Goal: Communication & Community: Answer question/provide support

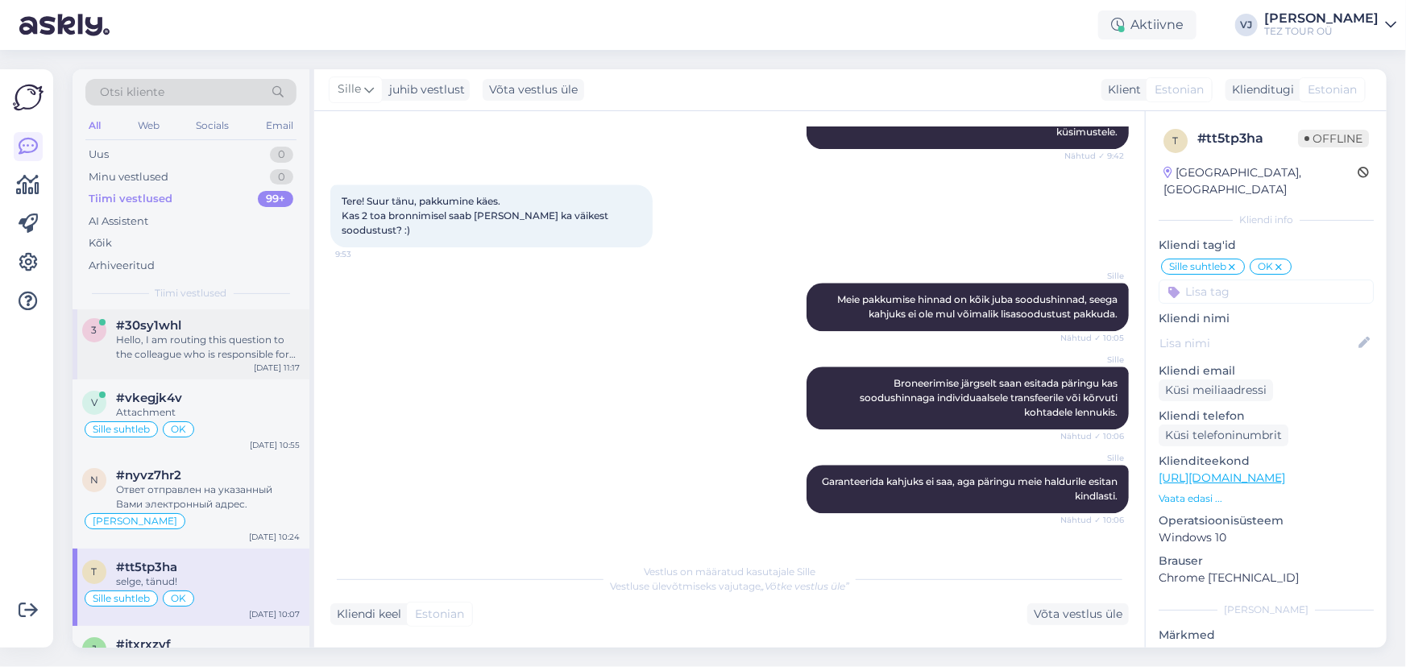
scroll to position [4, 0]
click at [126, 335] on div "Hello, I am routing this question to the colleague who is responsible for this …" at bounding box center [208, 346] width 184 height 29
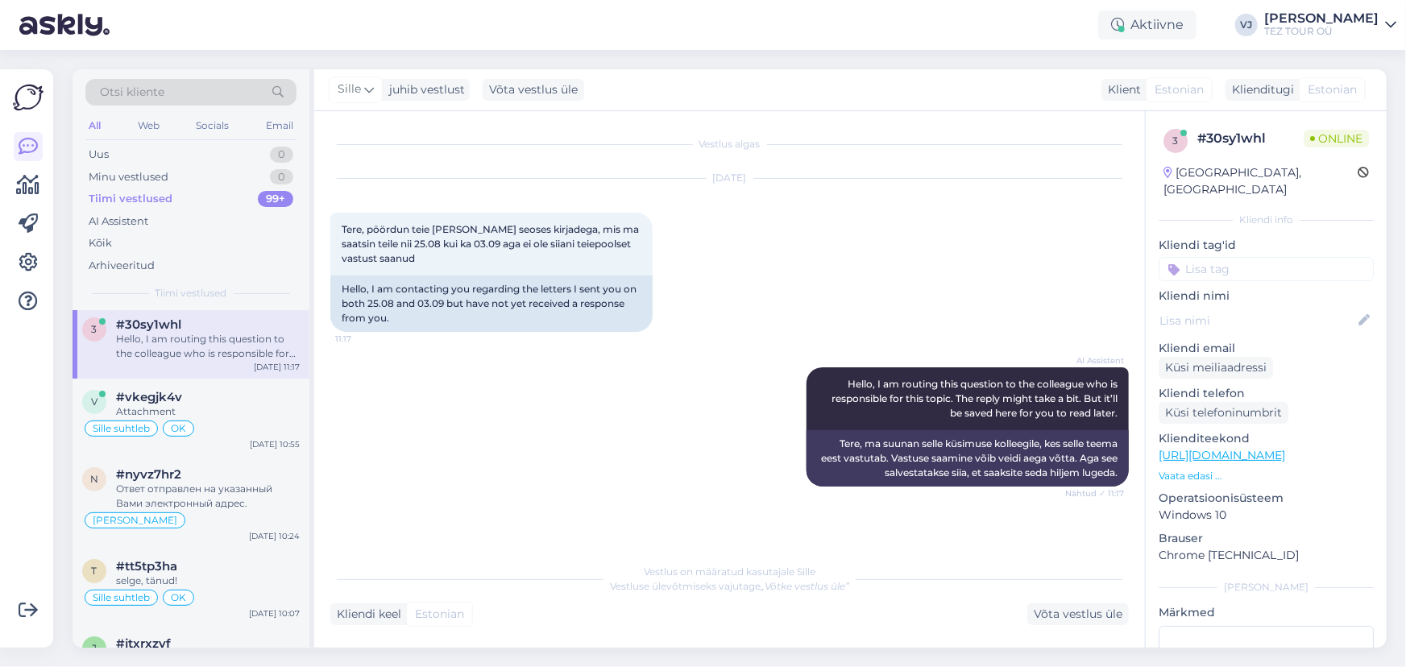
click at [178, 196] on div "Tiimi vestlused 99+" at bounding box center [190, 199] width 211 height 23
click at [220, 359] on div "Hello, I am routing this question to the colleague who is responsible for this …" at bounding box center [208, 350] width 184 height 29
click at [168, 418] on div "Attachment" at bounding box center [208, 415] width 184 height 15
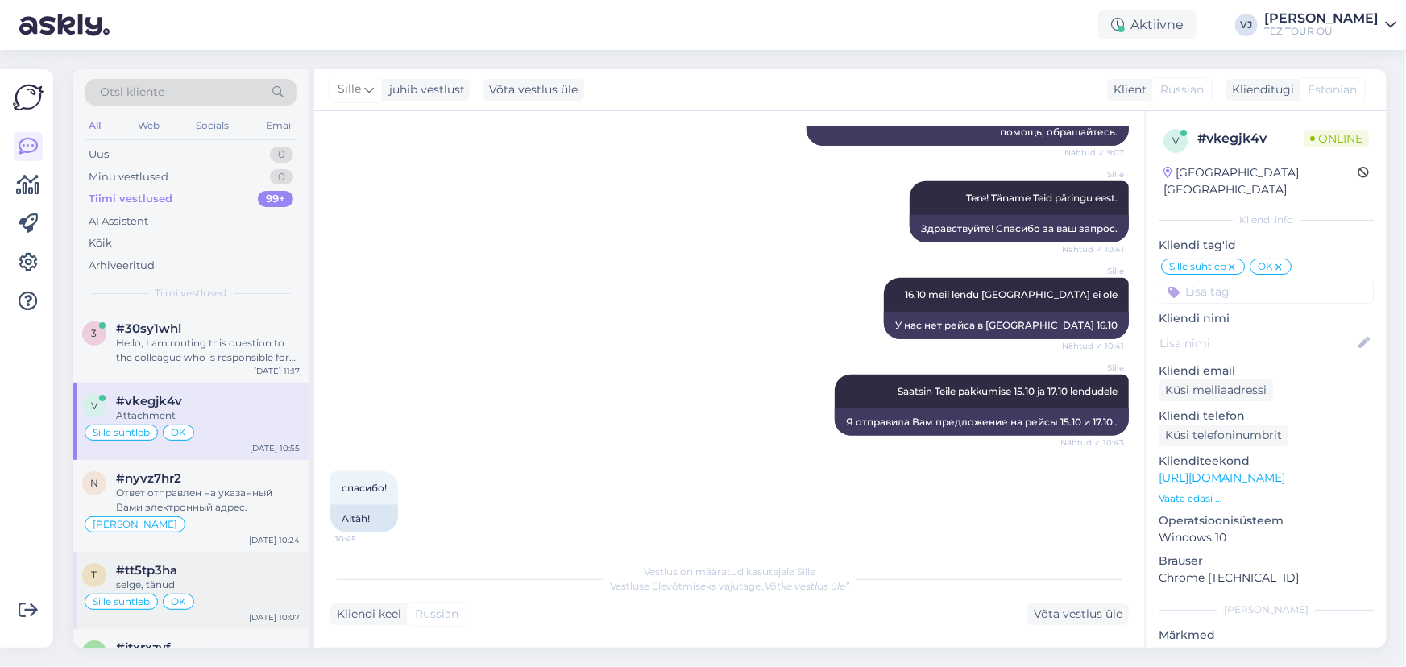
click at [164, 566] on span "#tt5tp3ha" at bounding box center [146, 570] width 61 height 15
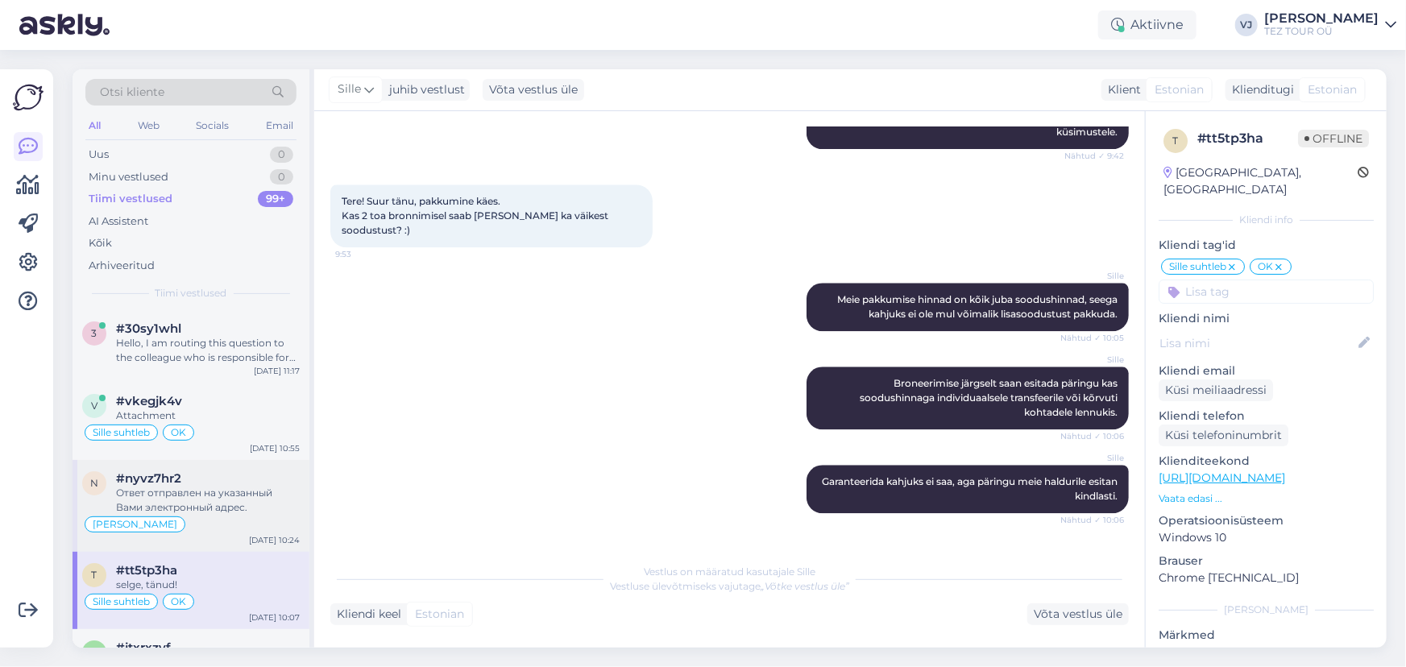
click at [219, 510] on div "Ответ отправлен на указанный Вами электронный адрес." at bounding box center [208, 500] width 184 height 29
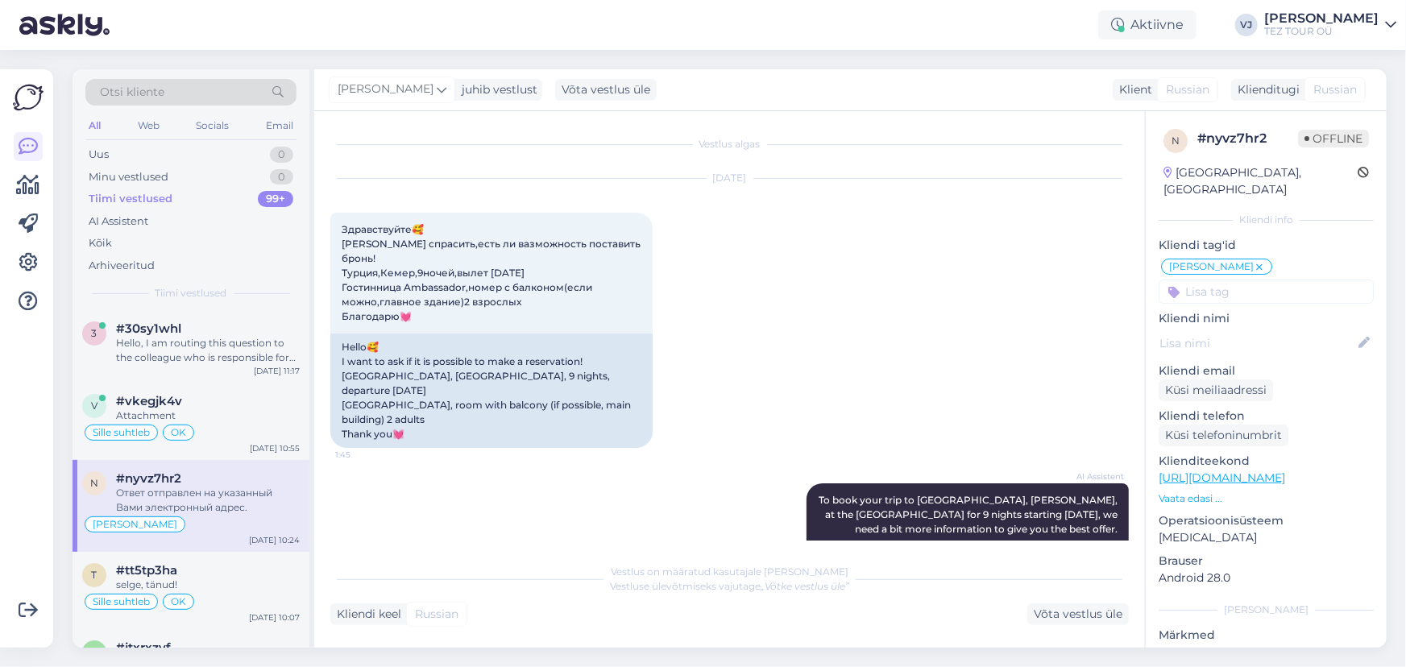
scroll to position [0, 0]
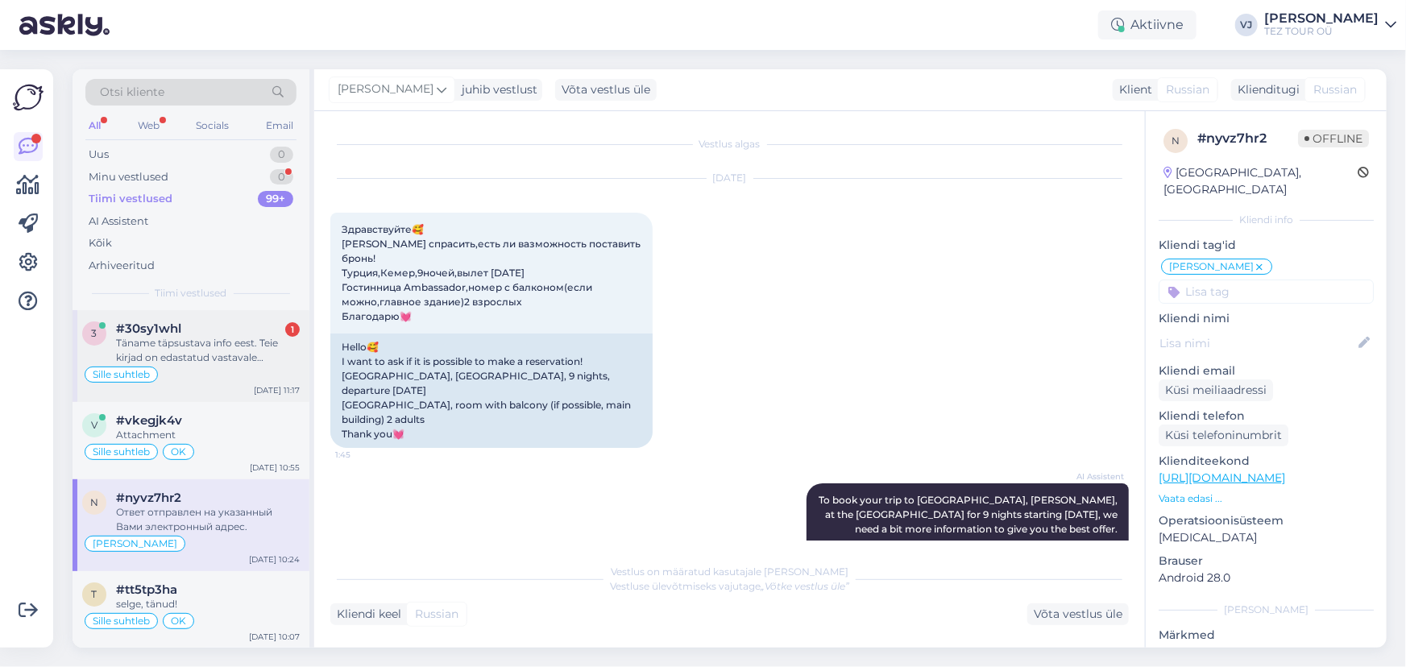
click at [246, 327] on div "#30sy1whl 1" at bounding box center [208, 328] width 184 height 15
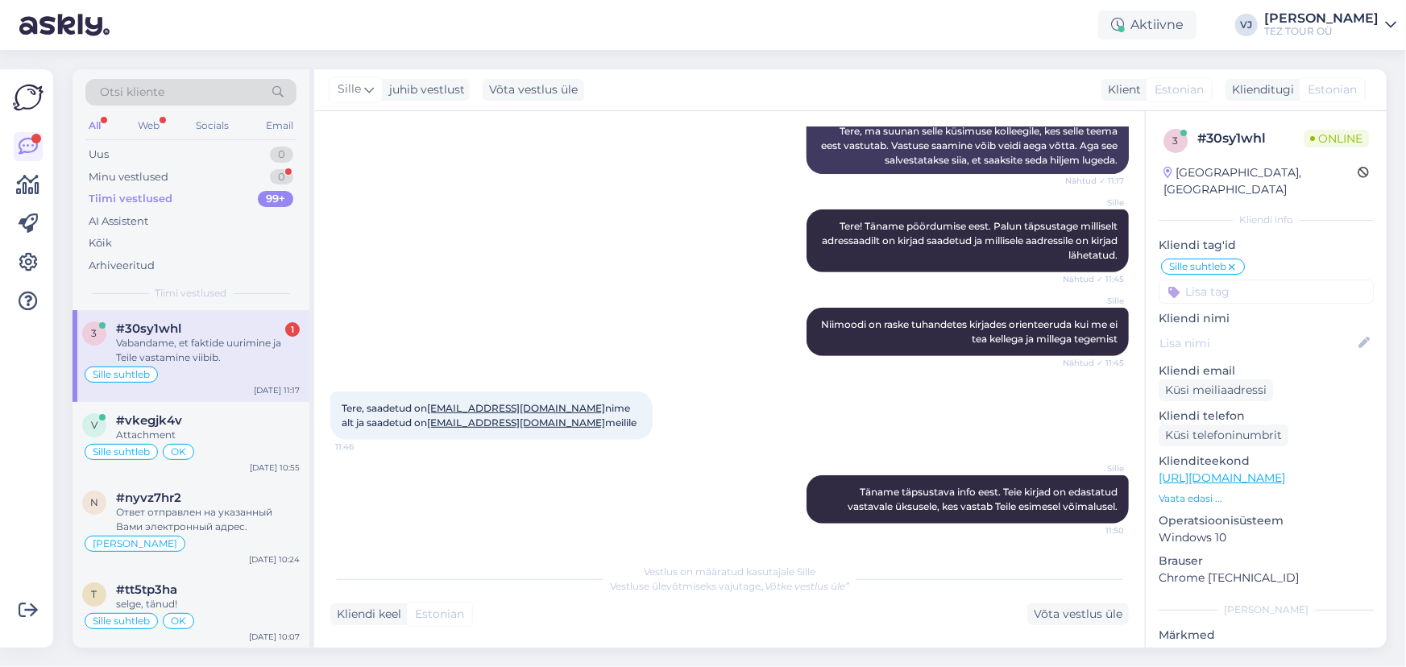
scroll to position [381, 0]
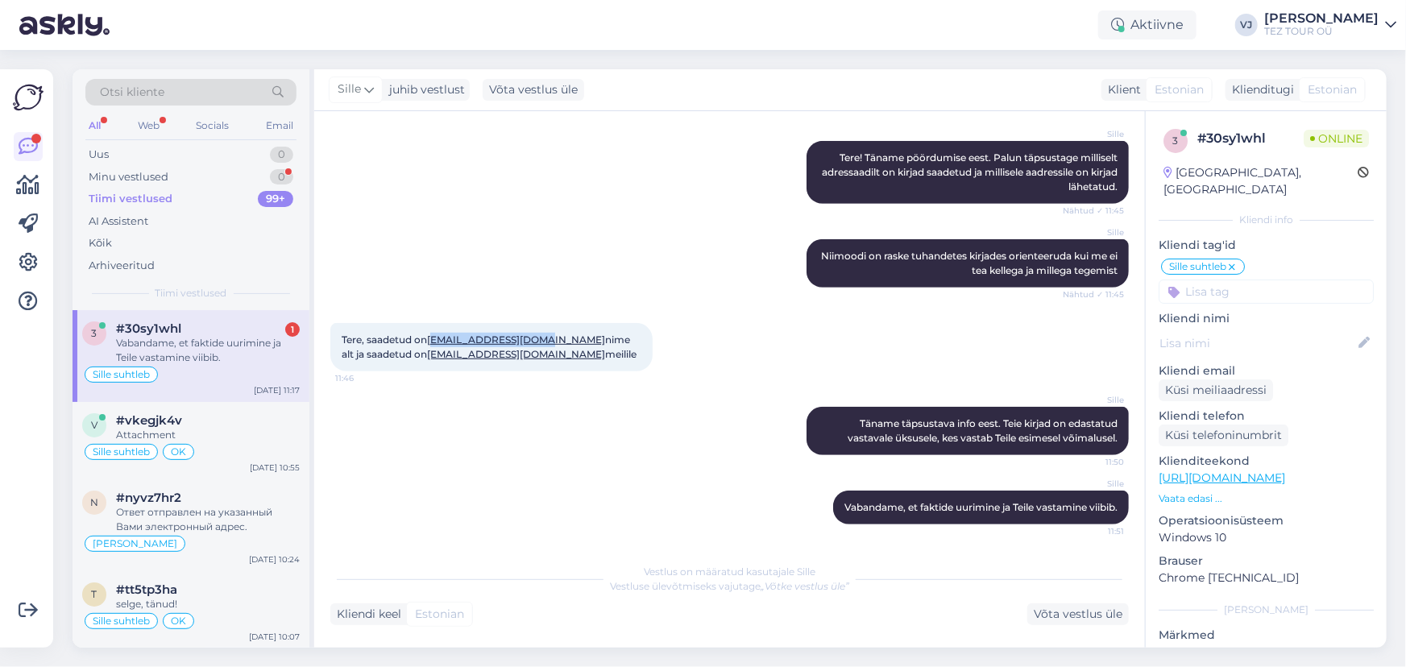
drag, startPoint x: 475, startPoint y: 405, endPoint x: 434, endPoint y: 342, distance: 75.1
click at [434, 342] on span "Tere, saadetud on [EMAIL_ADDRESS][DOMAIN_NAME] nime alt ja saadetud on [EMAIL_A…" at bounding box center [489, 347] width 295 height 27
copy link "[EMAIL_ADDRESS][DOMAIN_NAME]"
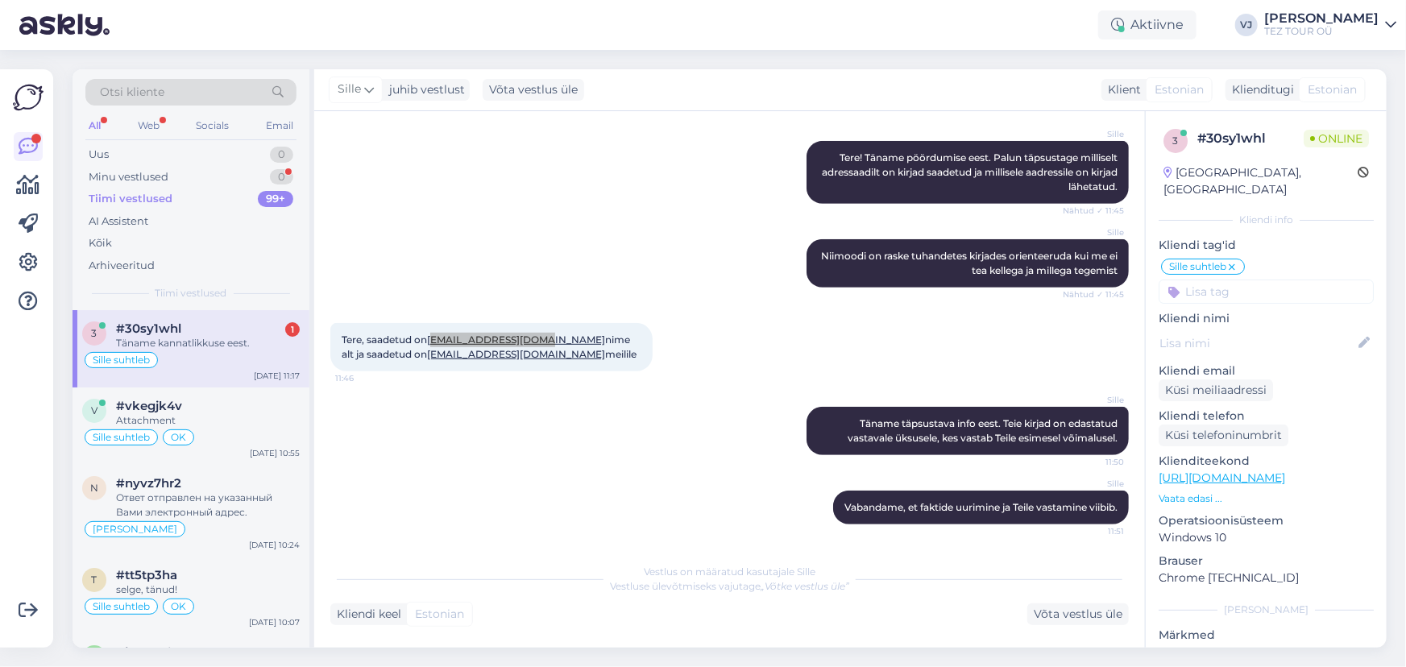
scroll to position [451, 0]
